Goal: Task Accomplishment & Management: Use online tool/utility

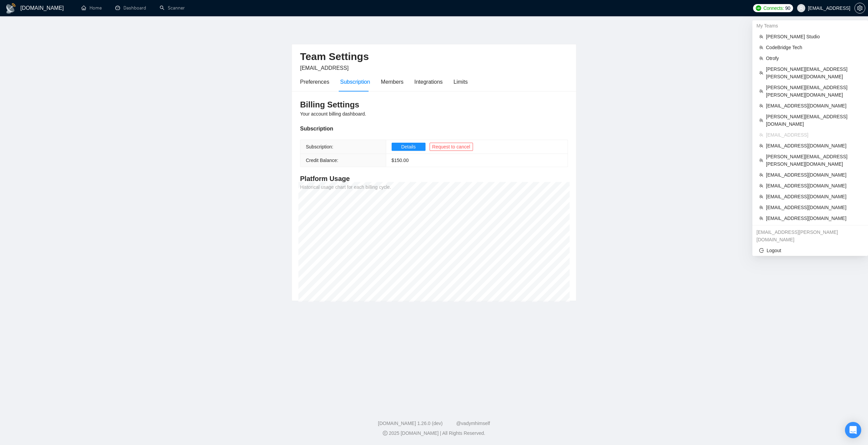
click at [814, 8] on span "[EMAIL_ADDRESS]" at bounding box center [829, 8] width 42 height 0
click at [779, 171] on span "[EMAIL_ADDRESS][DOMAIN_NAME]" at bounding box center [813, 174] width 95 height 7
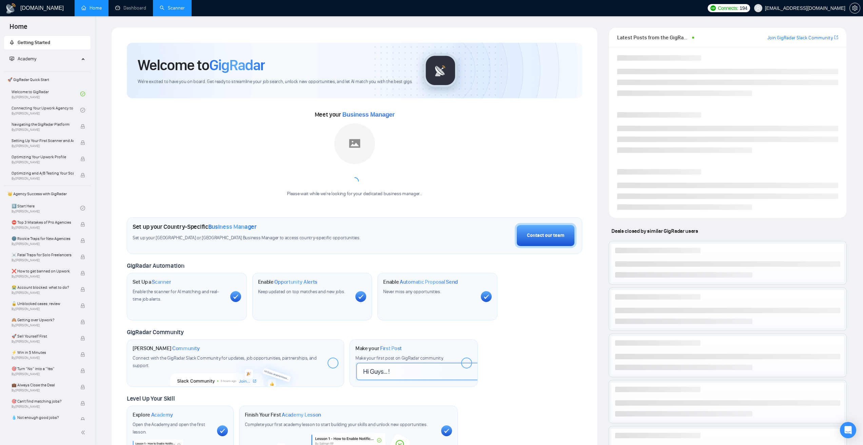
click at [185, 11] on link "Scanner" at bounding box center [172, 8] width 25 height 6
